Goal: Task Accomplishment & Management: Manage account settings

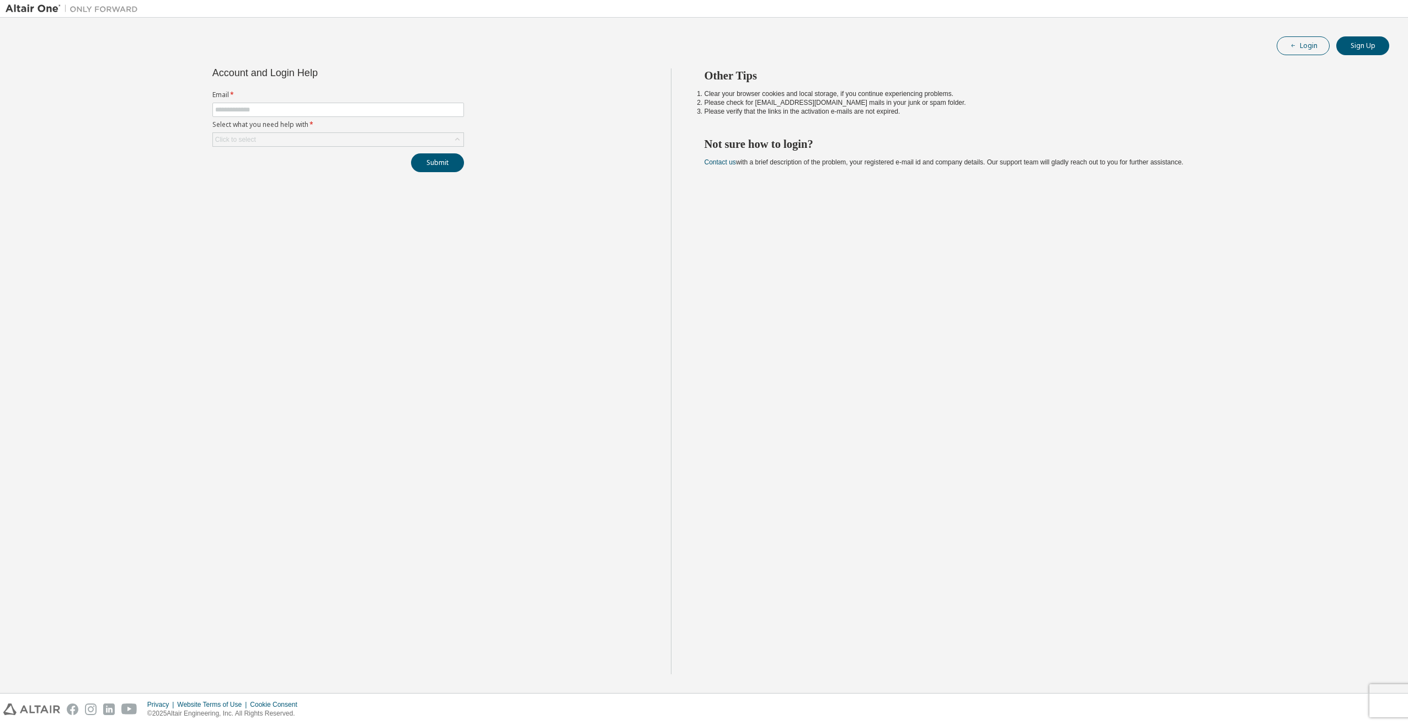
click at [1301, 33] on div "Login Sign Up Account and Login Help Email * Select what you need help with * C…" at bounding box center [704, 355] width 1397 height 664
click at [1303, 41] on button "Login" at bounding box center [1303, 45] width 53 height 19
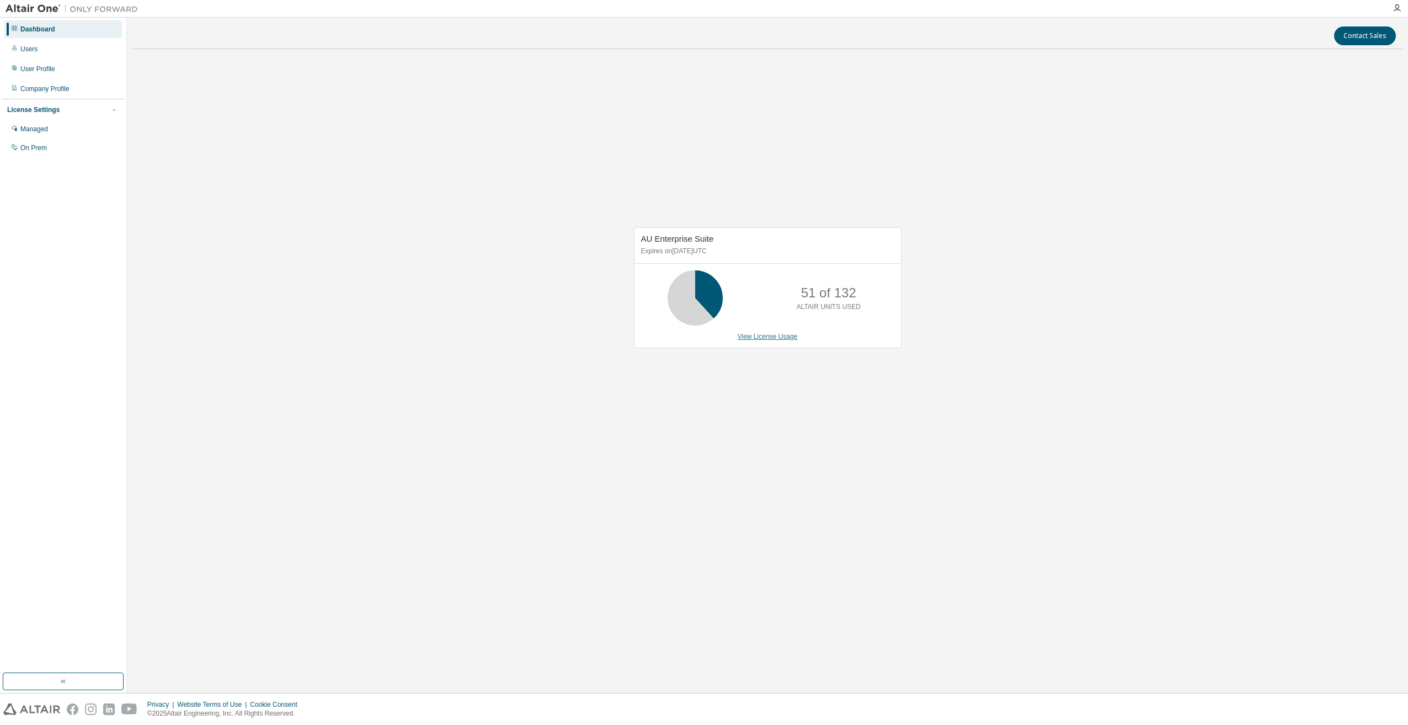
click at [771, 337] on link "View License Usage" at bounding box center [768, 337] width 60 height 8
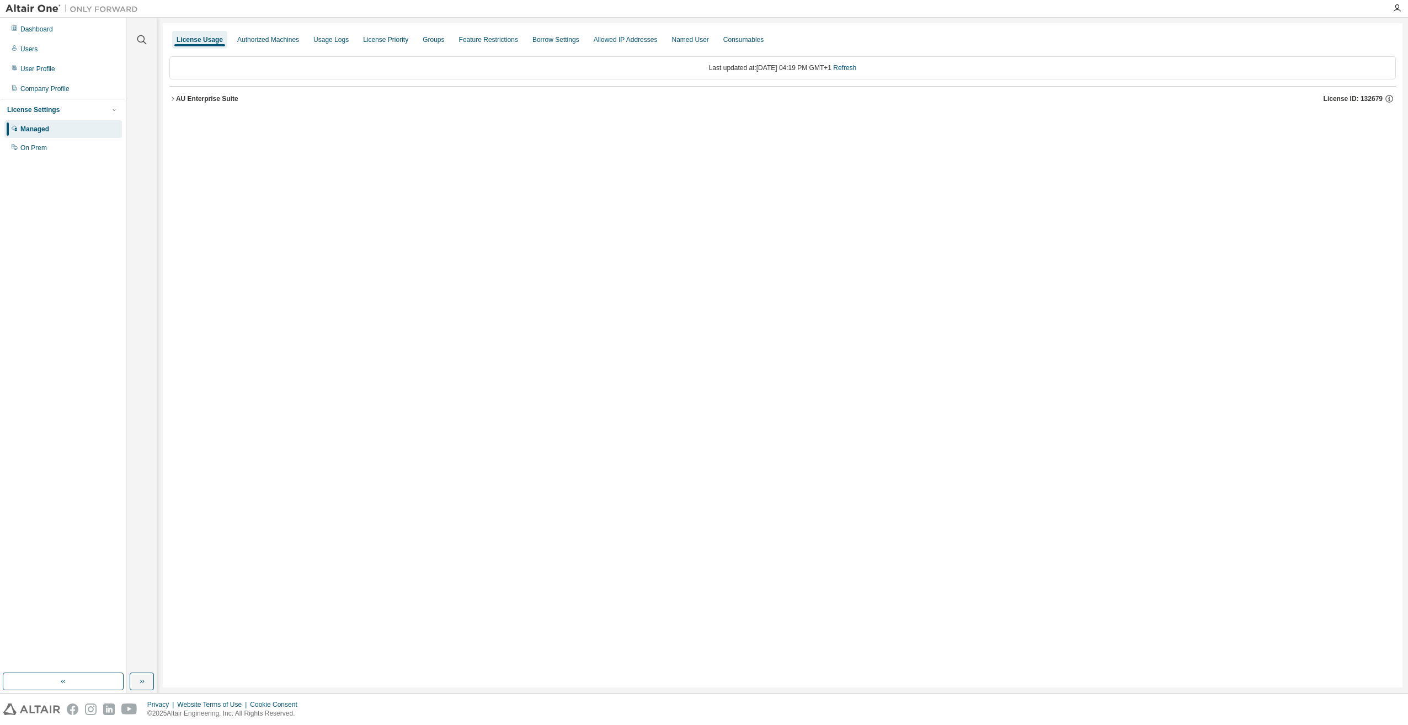
click at [173, 97] on icon "button" at bounding box center [172, 98] width 7 height 7
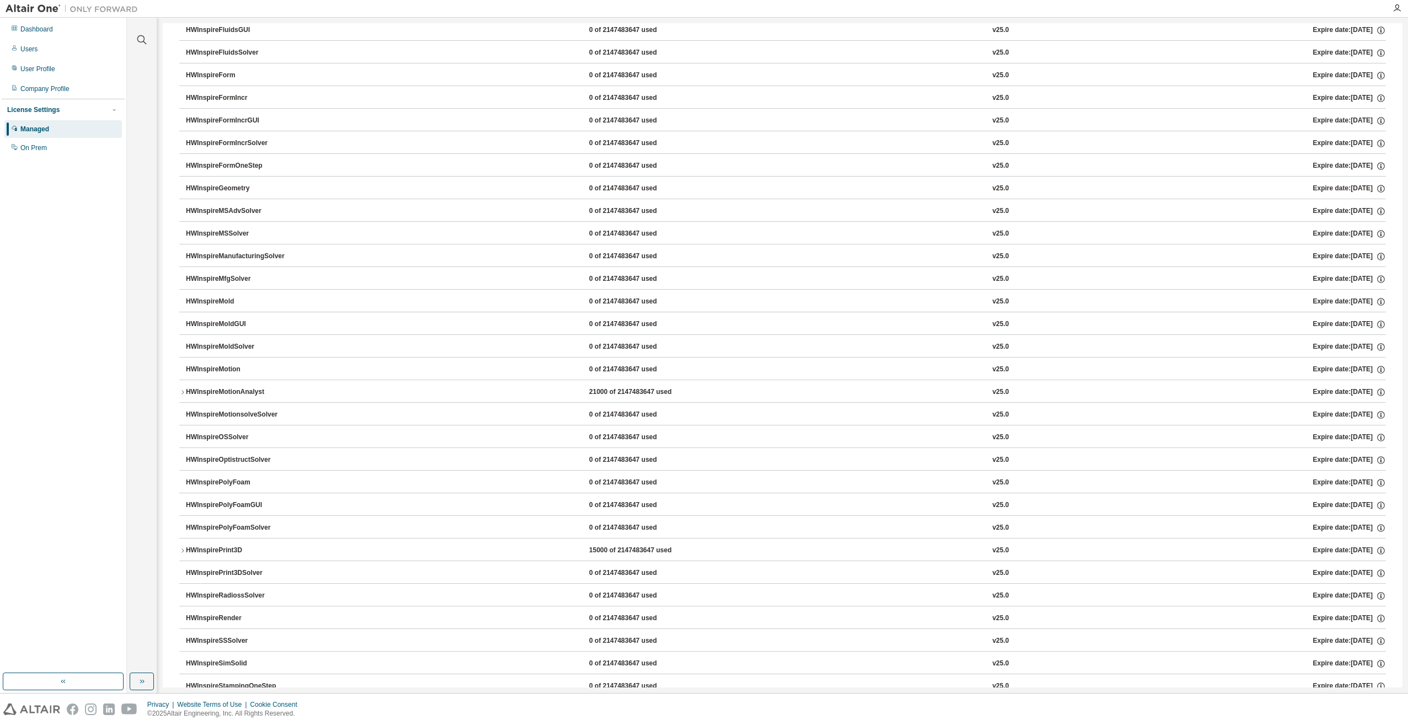
scroll to position [3201, 0]
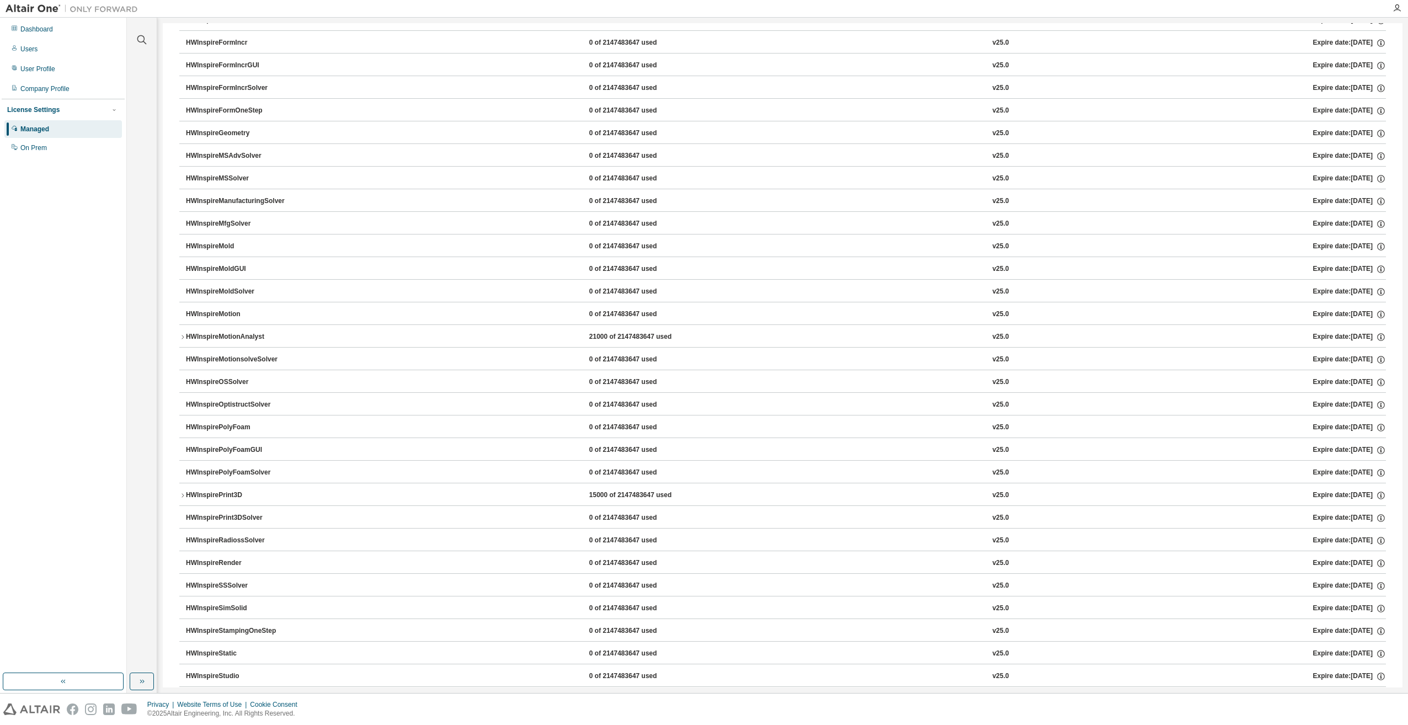
click at [201, 332] on div "HWInspireMotionAnalyst" at bounding box center [235, 337] width 99 height 10
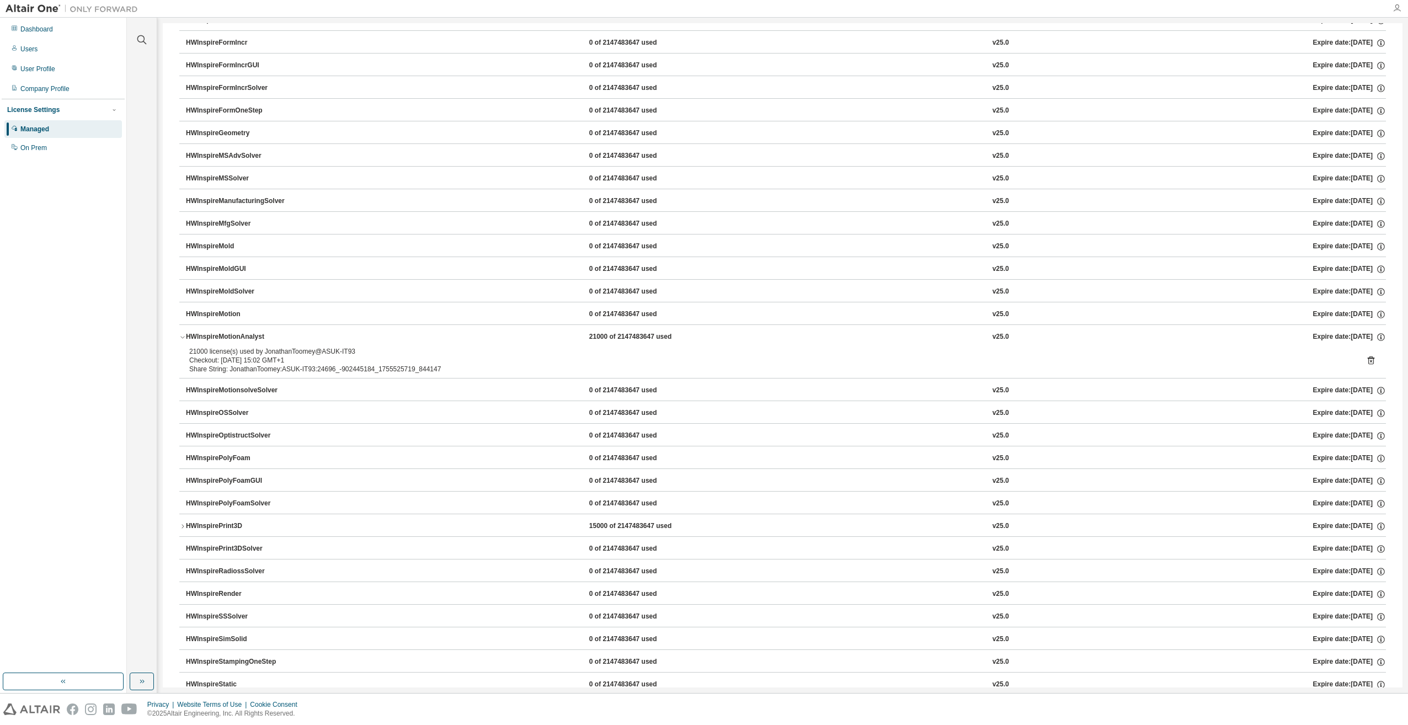
click at [1394, 10] on icon "button" at bounding box center [1397, 8] width 9 height 9
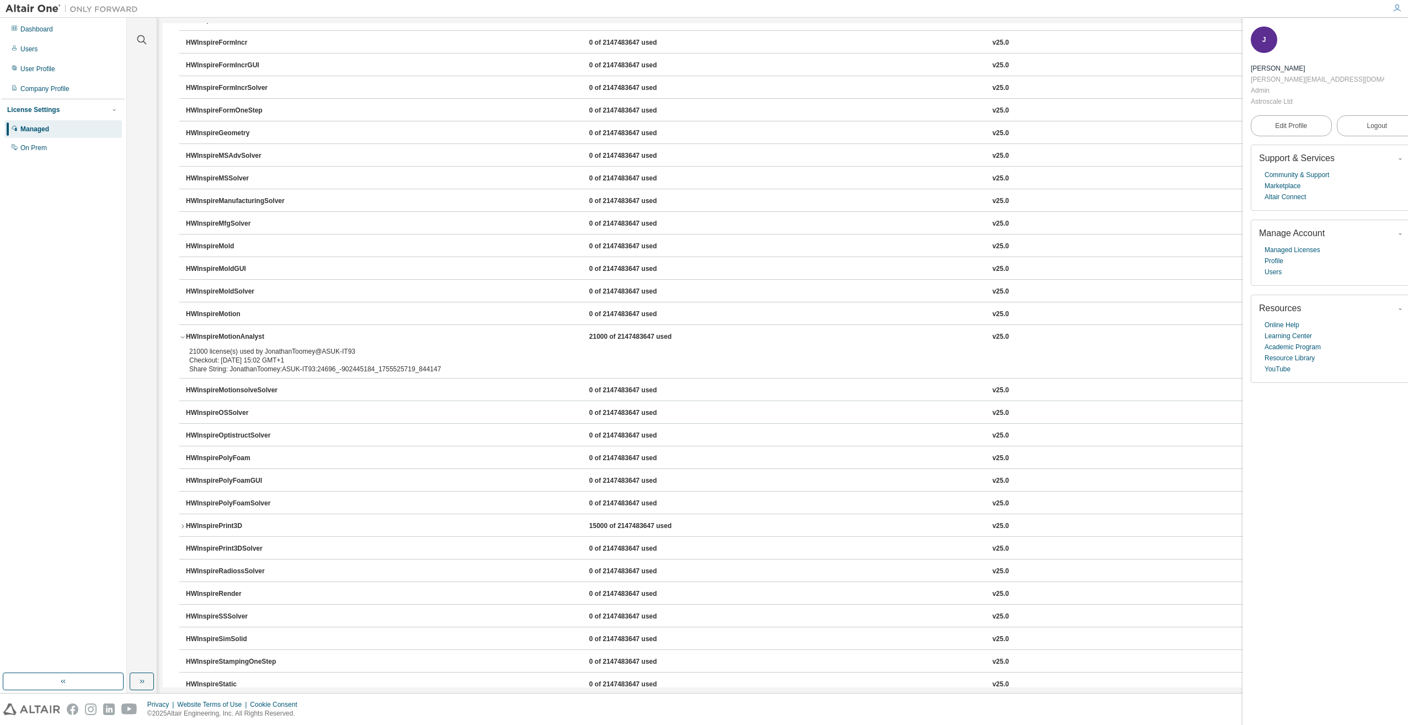
click at [1270, 372] on div "J [PERSON_NAME] [PERSON_NAME][EMAIL_ADDRESS][DOMAIN_NAME] Admin Astroscale Ltd …" at bounding box center [1334, 371] width 183 height 707
click at [1288, 320] on link "Online Help" at bounding box center [1282, 325] width 35 height 11
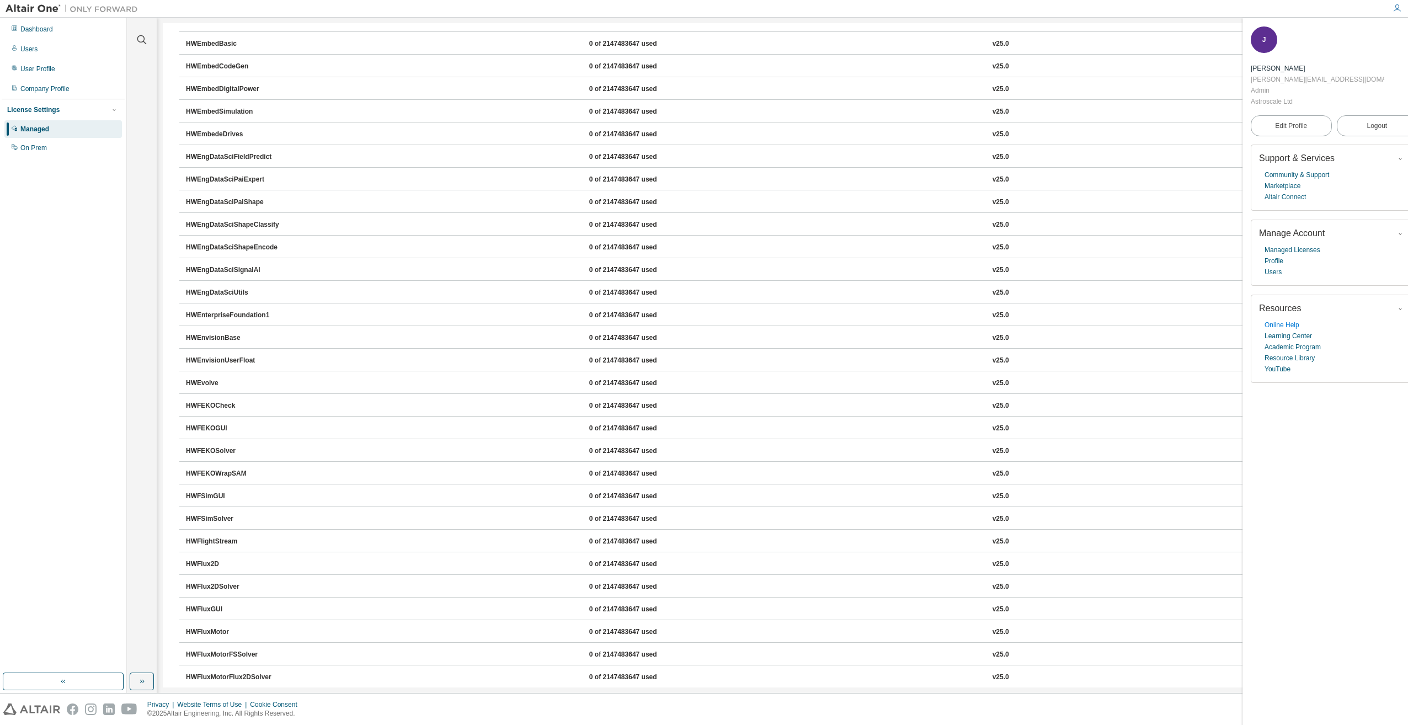
scroll to position [0, 0]
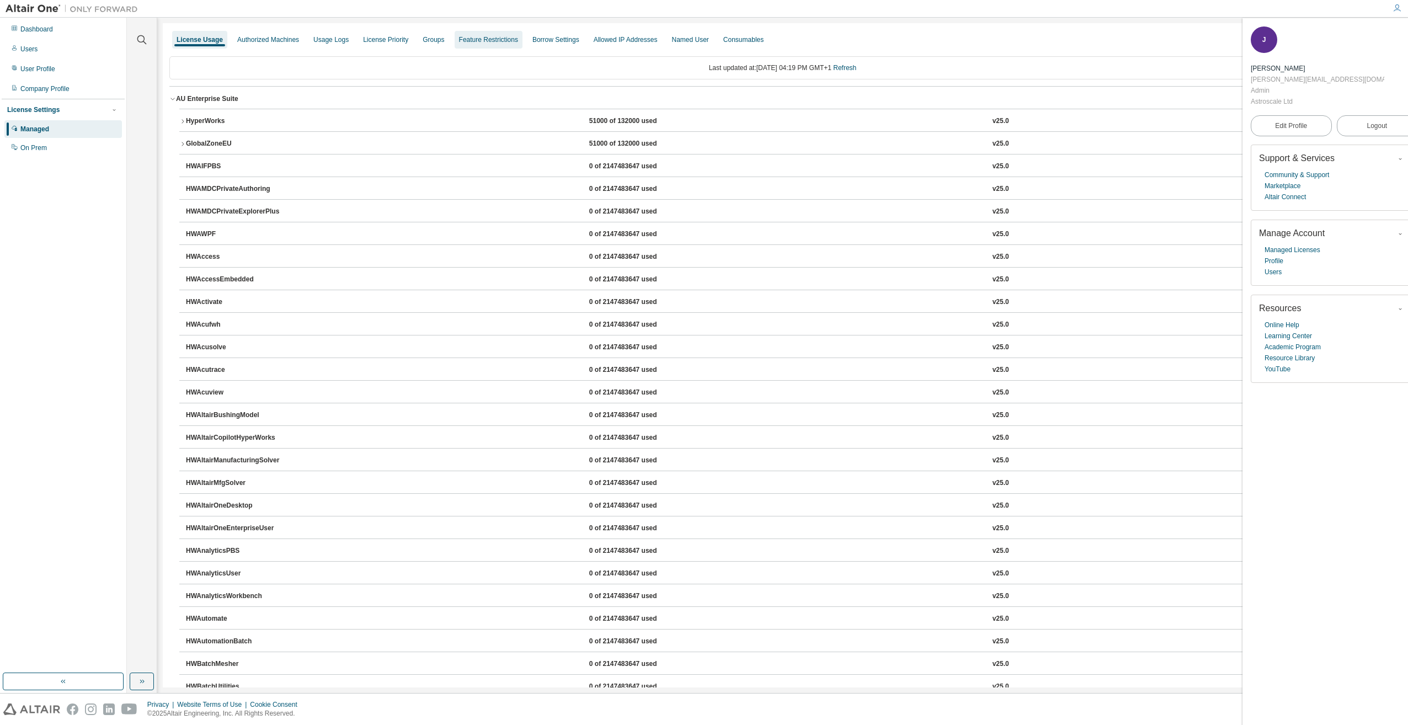
click at [487, 34] on div "Feature Restrictions" at bounding box center [489, 40] width 68 height 18
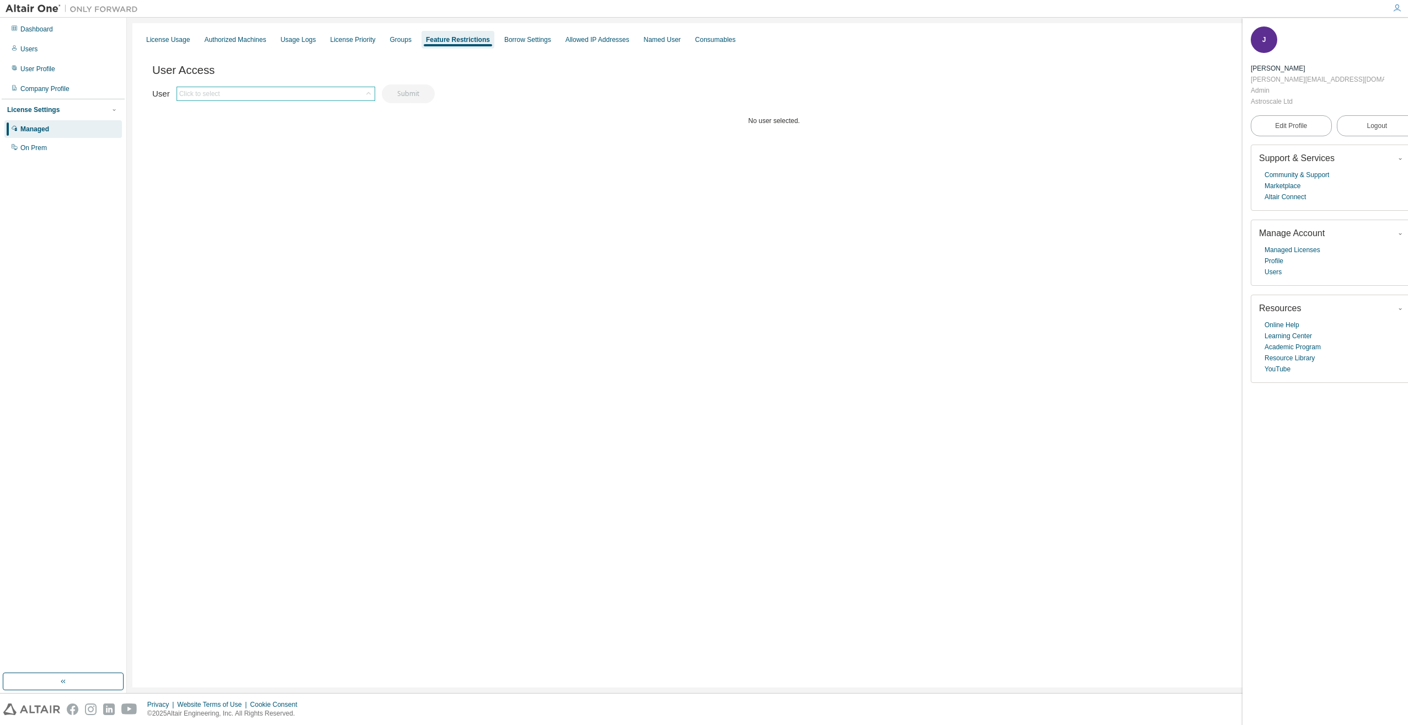
click at [295, 95] on div "Click to select" at bounding box center [276, 93] width 198 height 13
click at [271, 156] on li "[PERSON_NAME][EMAIL_ADDRESS][DOMAIN_NAME]" at bounding box center [275, 153] width 196 height 14
click at [419, 93] on button "Submit" at bounding box center [408, 93] width 53 height 19
click at [235, 39] on div "Authorized Machines" at bounding box center [235, 39] width 62 height 9
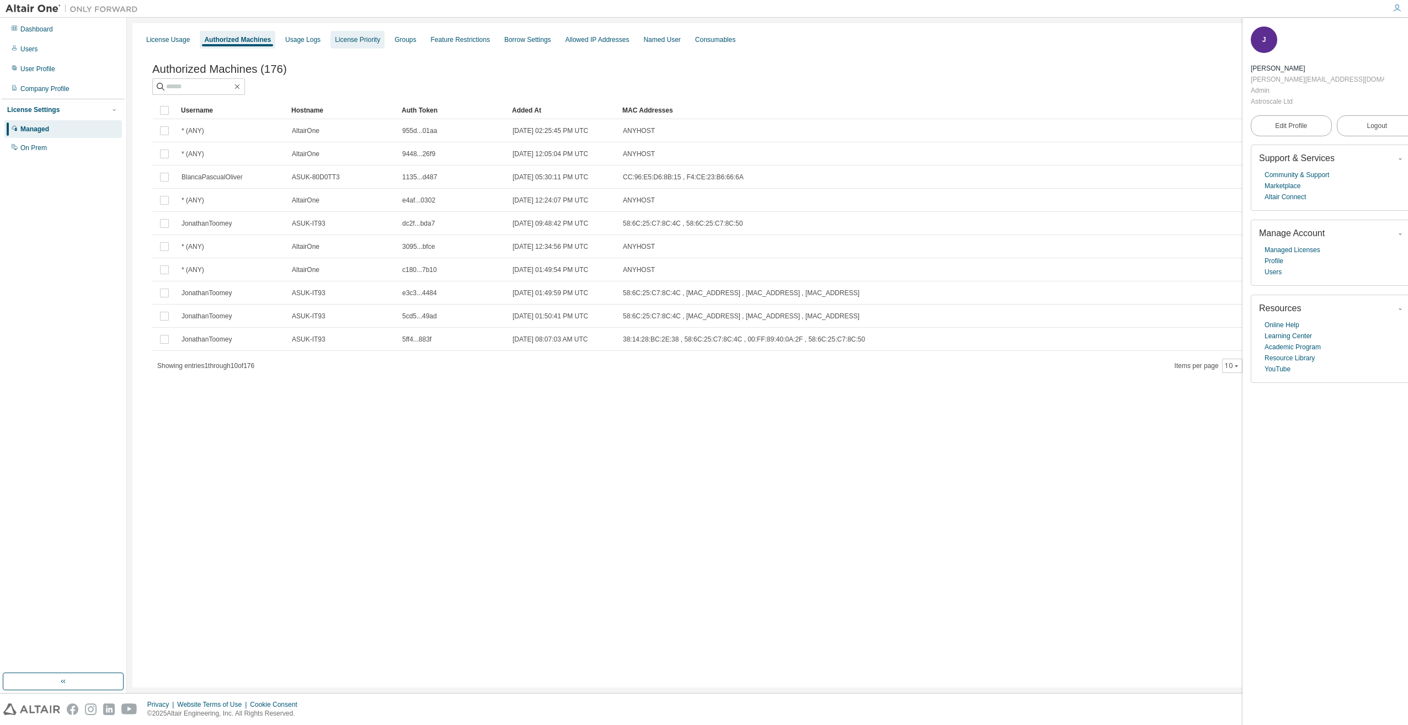
click at [338, 35] on div "License Priority" at bounding box center [358, 40] width 54 height 18
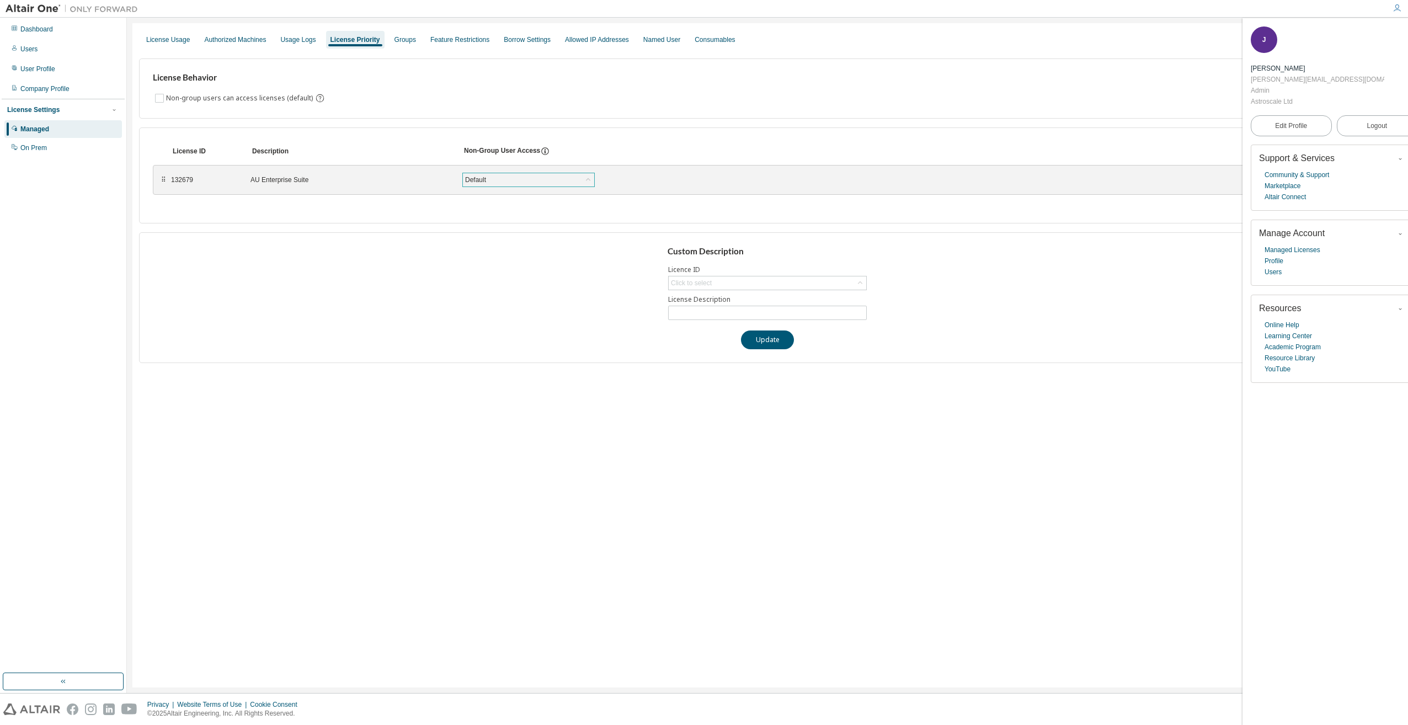
click at [593, 181] on icon at bounding box center [588, 179] width 11 height 11
click at [592, 181] on icon at bounding box center [588, 179] width 11 height 11
click at [636, 135] on div "License ID Description Non-Group User Access ⠿ 132679 AU Enterprise Suite Defau…" at bounding box center [767, 175] width 1257 height 96
click at [406, 38] on div "Groups" at bounding box center [406, 39] width 22 height 9
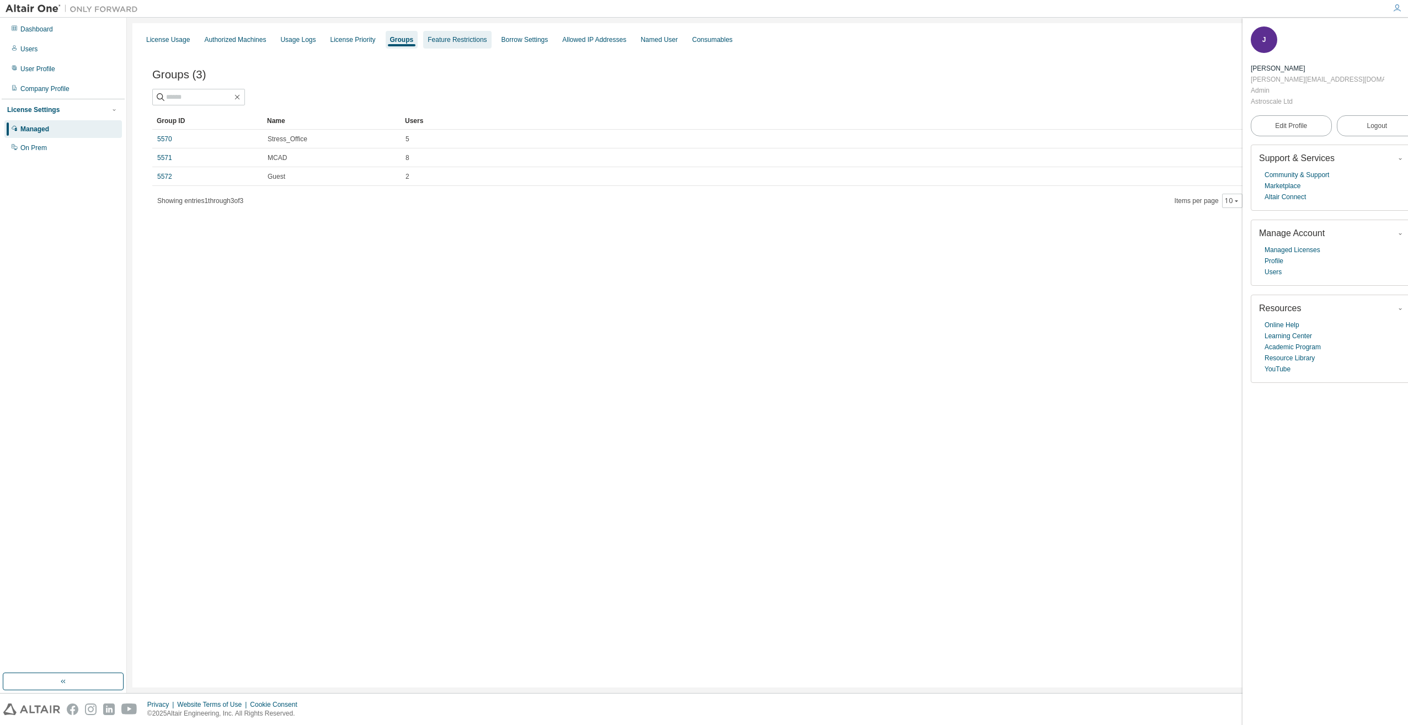
click at [457, 44] on div "Feature Restrictions" at bounding box center [457, 39] width 59 height 9
click at [390, 36] on div "Groups" at bounding box center [401, 39] width 22 height 9
click at [451, 38] on div "Feature Restrictions" at bounding box center [457, 39] width 59 height 9
click at [507, 42] on div "Borrow Settings" at bounding box center [527, 39] width 47 height 9
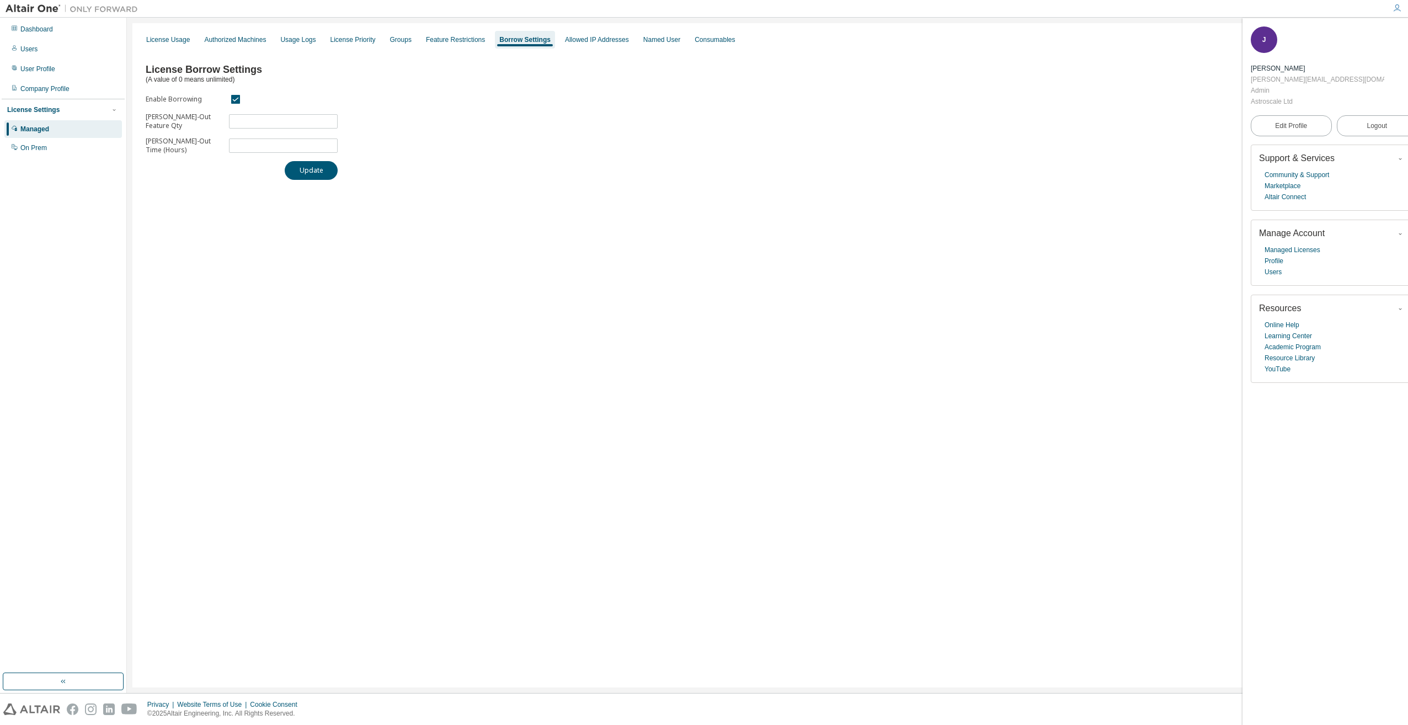
click at [748, 102] on div "License Borrow Settings (A value of 0 means unlimited) Enable Borrowing Max Bor…" at bounding box center [767, 118] width 1257 height 137
click at [643, 40] on div "Named User" at bounding box center [661, 39] width 37 height 9
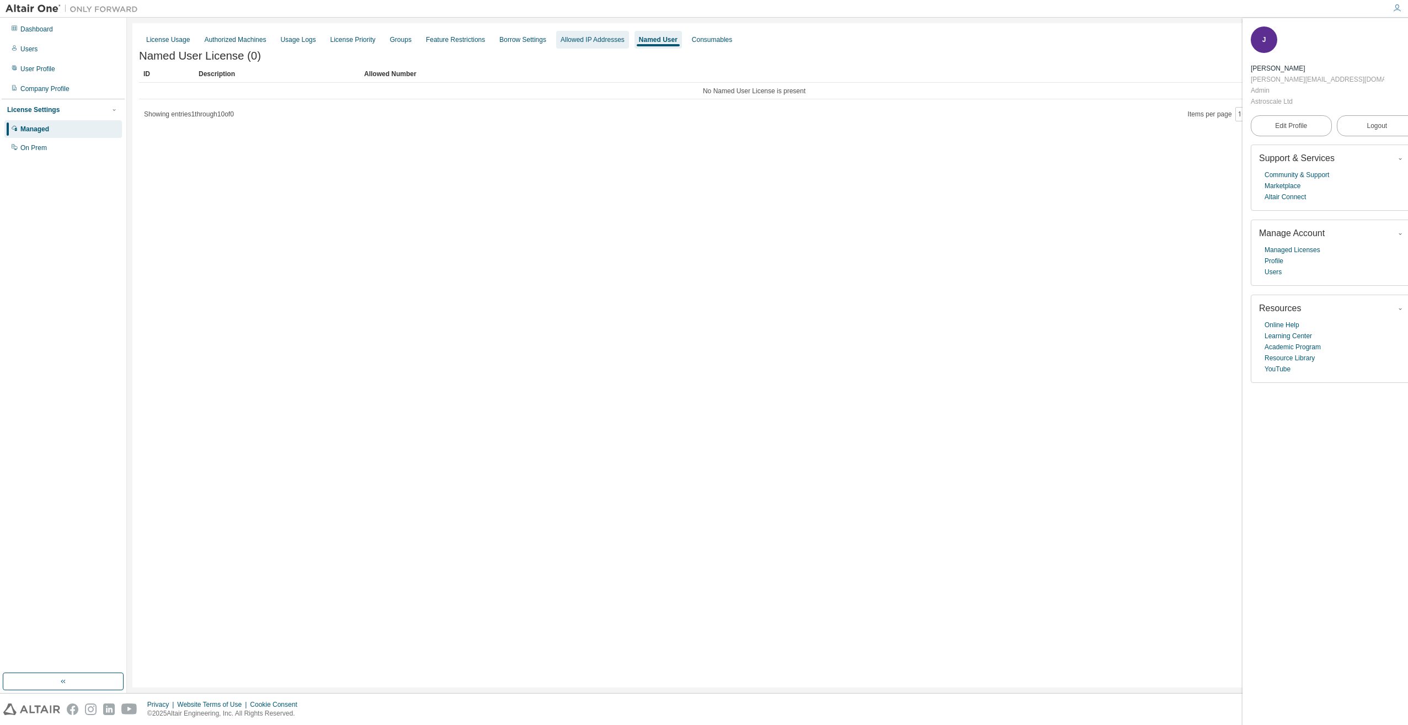
click at [604, 42] on div "Allowed IP Addresses" at bounding box center [593, 39] width 64 height 9
click at [701, 50] on div "IP Address Allowlist (0) Add" at bounding box center [767, 61] width 1257 height 23
click at [1285, 366] on div "J [PERSON_NAME] [PERSON_NAME][EMAIL_ADDRESS][DOMAIN_NAME] Admin Astroscale Ltd …" at bounding box center [1334, 371] width 183 height 707
click at [1279, 169] on link "Community & Support" at bounding box center [1297, 174] width 65 height 11
